Goal: Information Seeking & Learning: Learn about a topic

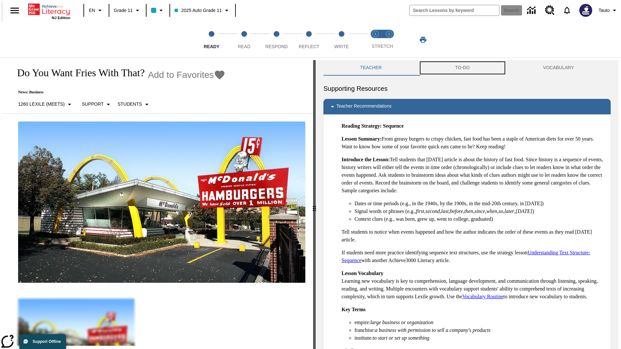
click at [463, 68] on button "TO-DO" at bounding box center [463, 68] width 88 height 16
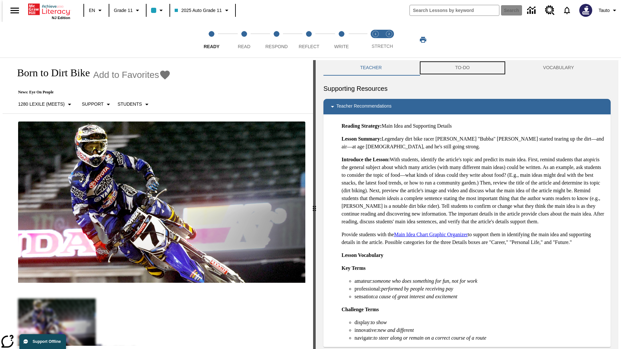
click at [463, 68] on button "TO-DO" at bounding box center [463, 68] width 88 height 16
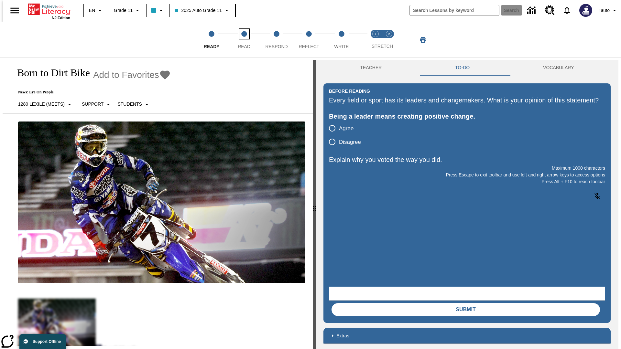
click at [244, 40] on span "Read" at bounding box center [244, 44] width 13 height 12
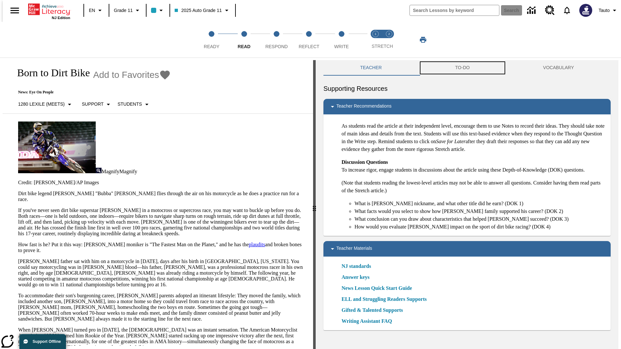
scroll to position [0, 0]
click at [463, 68] on button "TO-DO" at bounding box center [463, 68] width 88 height 16
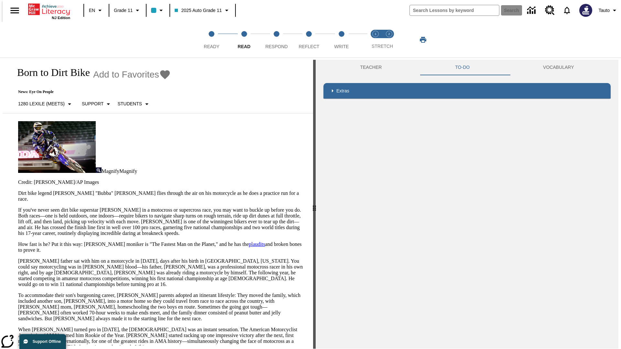
click at [18, 207] on p "If you've never seen dirt bike superstar James Stewart Jr. in a motocross or su…" at bounding box center [161, 221] width 287 height 29
